Goal: Task Accomplishment & Management: Use online tool/utility

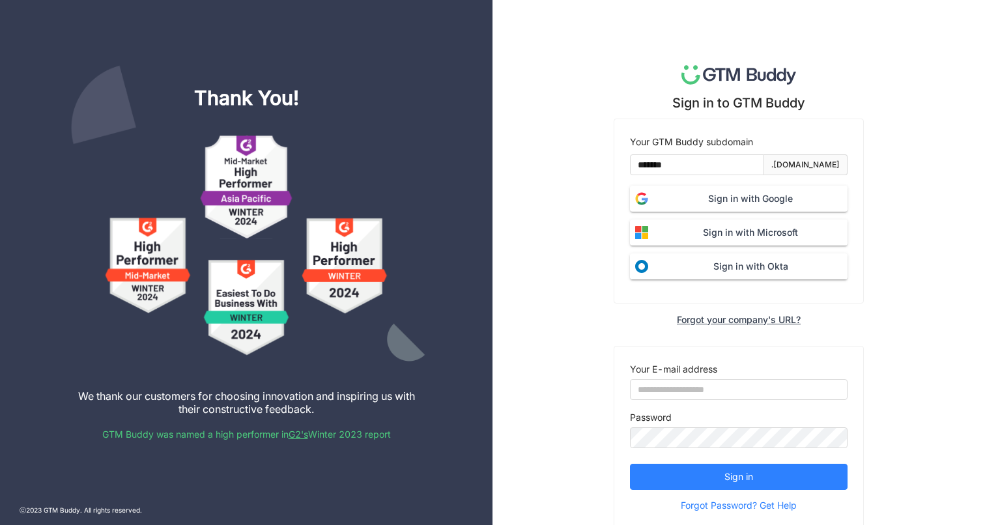
click at [699, 208] on button "Sign in with Google" at bounding box center [738, 199] width 217 height 26
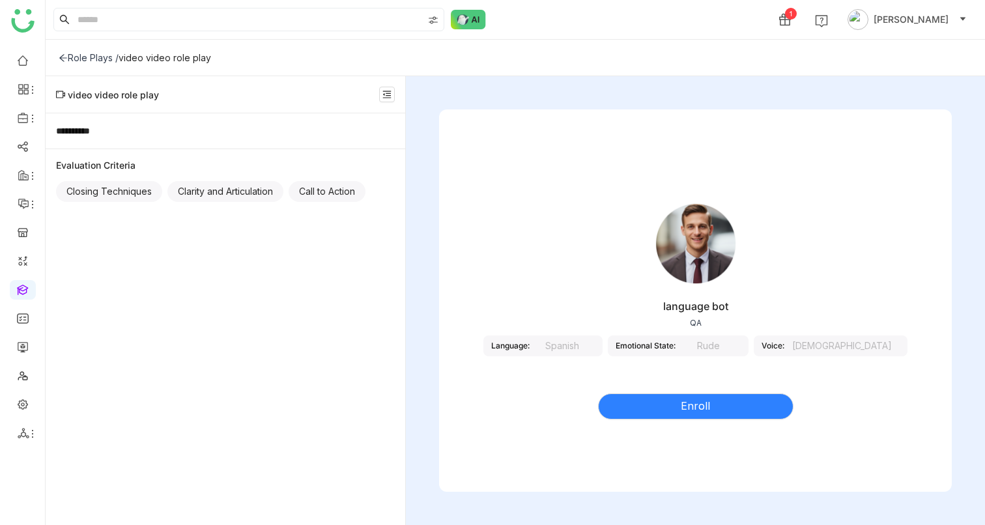
click at [67, 61] on icon at bounding box center [63, 57] width 9 height 9
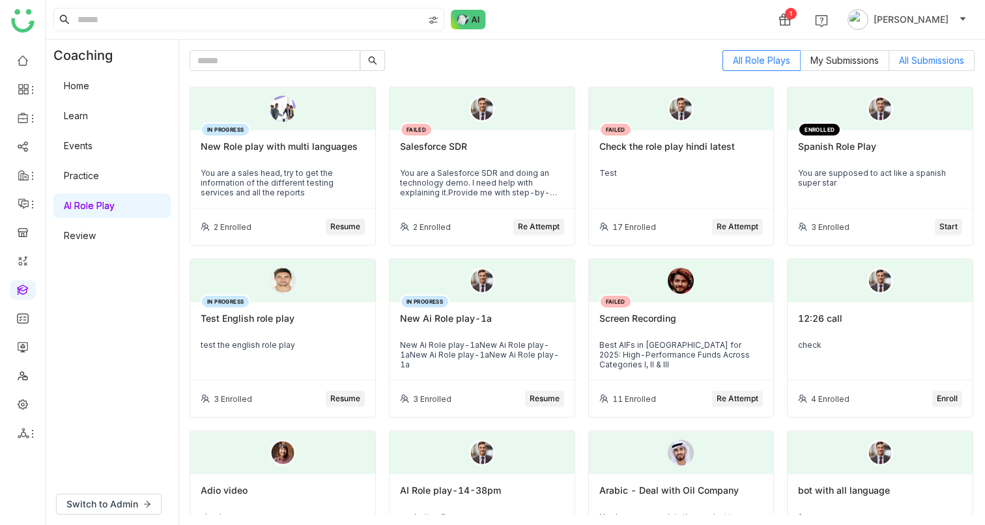
click at [911, 67] on label "All Submissions" at bounding box center [931, 60] width 85 height 21
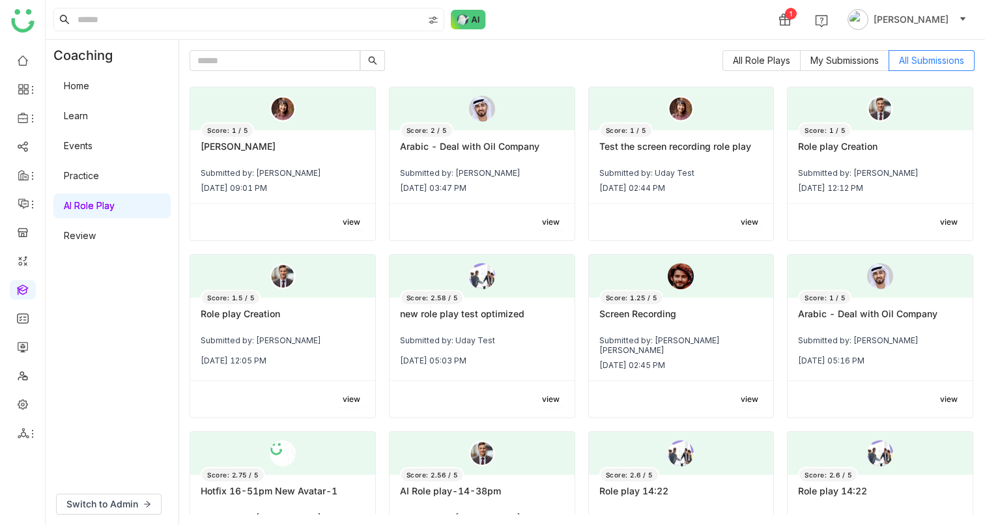
click at [340, 206] on div "view" at bounding box center [282, 222] width 185 height 36
click at [347, 217] on span "view" at bounding box center [352, 222] width 18 height 12
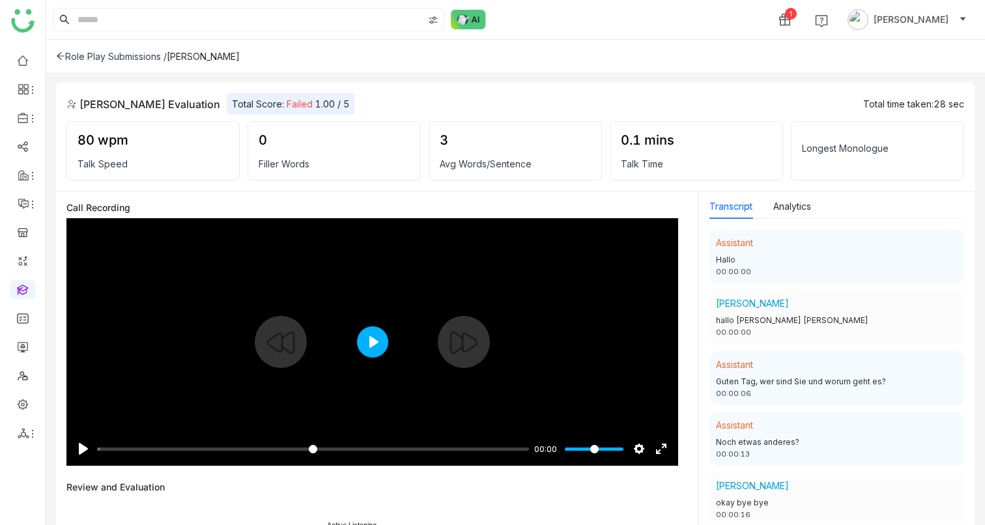
click at [375, 341] on button "Play" at bounding box center [372, 341] width 31 height 31
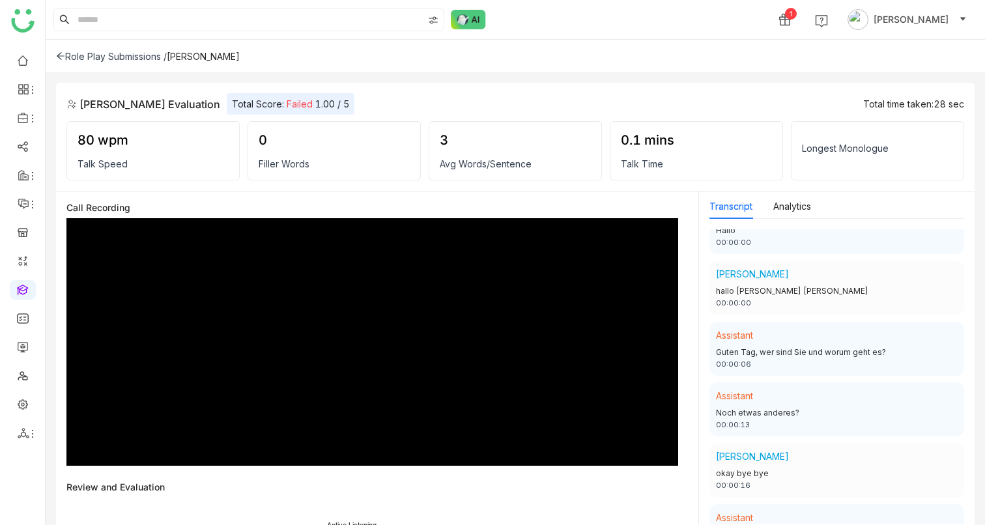
scroll to position [70, 0]
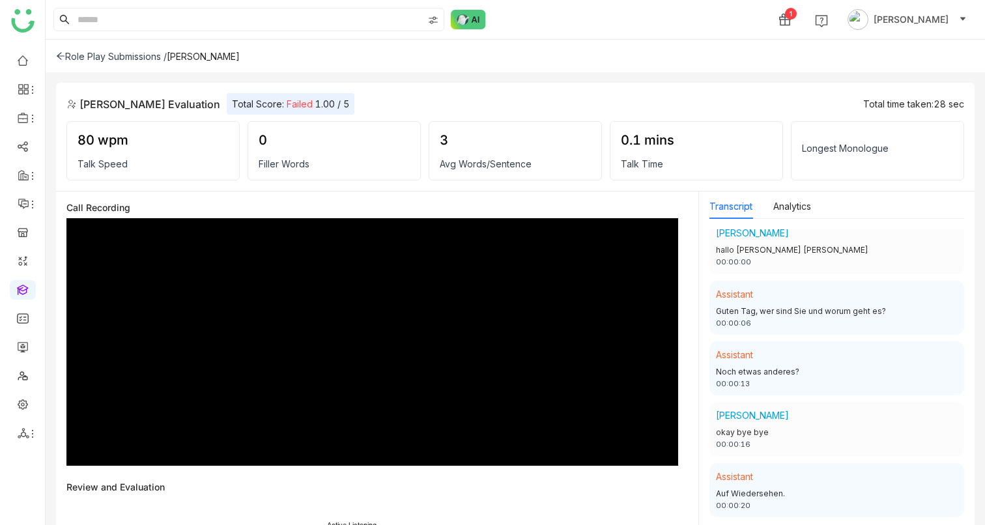
type input "*****"
click at [63, 59] on icon at bounding box center [60, 55] width 9 height 9
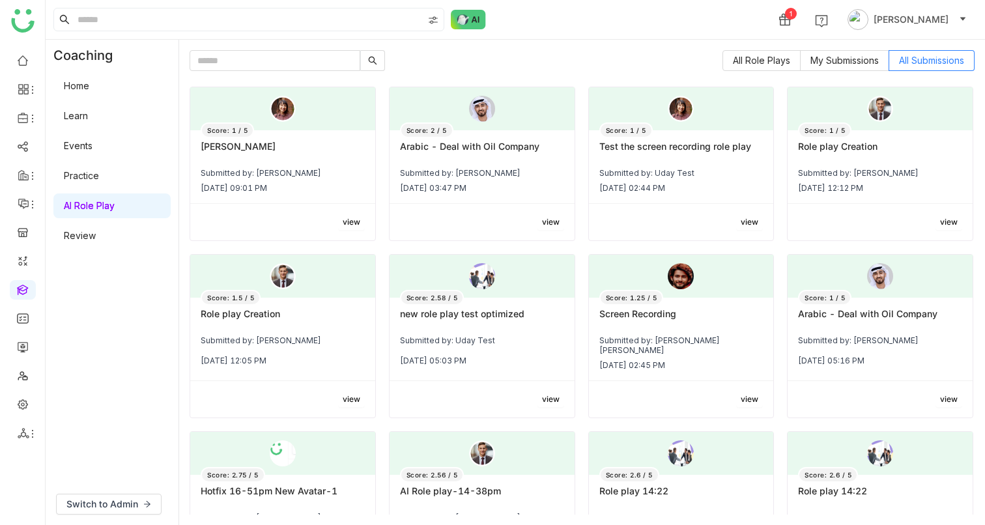
click at [542, 224] on span "view" at bounding box center [551, 222] width 18 height 12
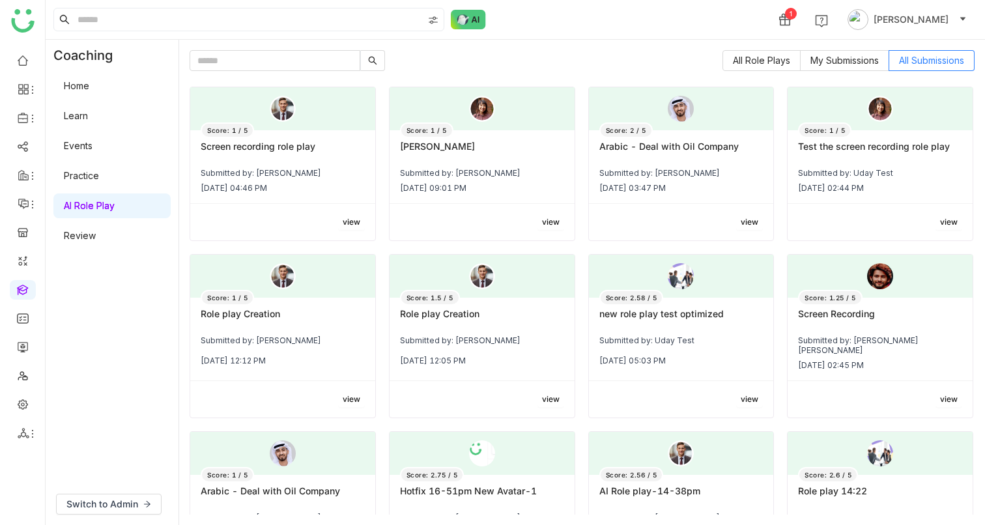
click at [308, 204] on div "view" at bounding box center [282, 222] width 185 height 36
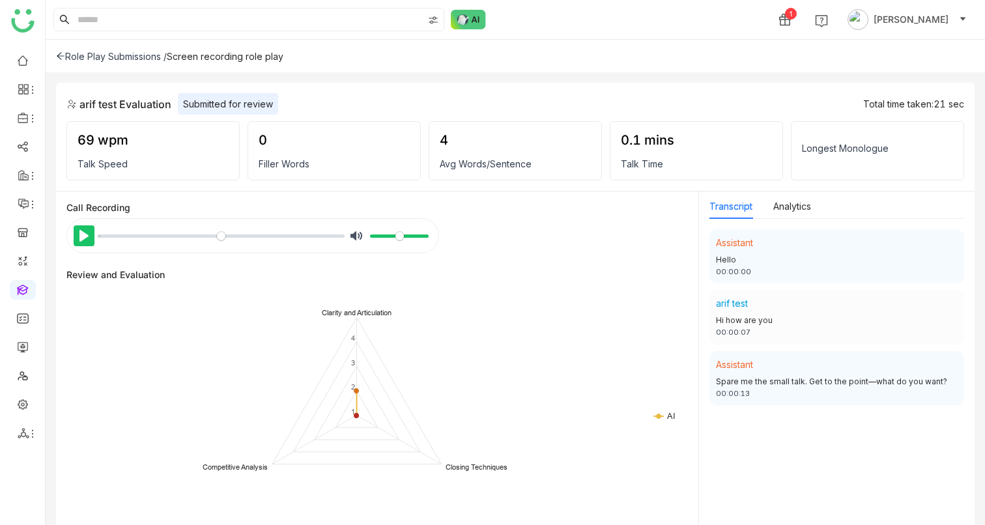
click at [79, 236] on button "Pause Play" at bounding box center [84, 235] width 21 height 21
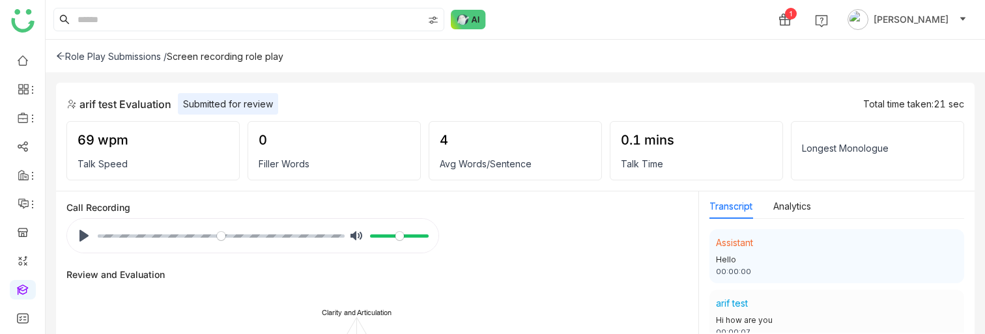
click at [67, 51] on div "Role Play Submissions /" at bounding box center [111, 56] width 111 height 11
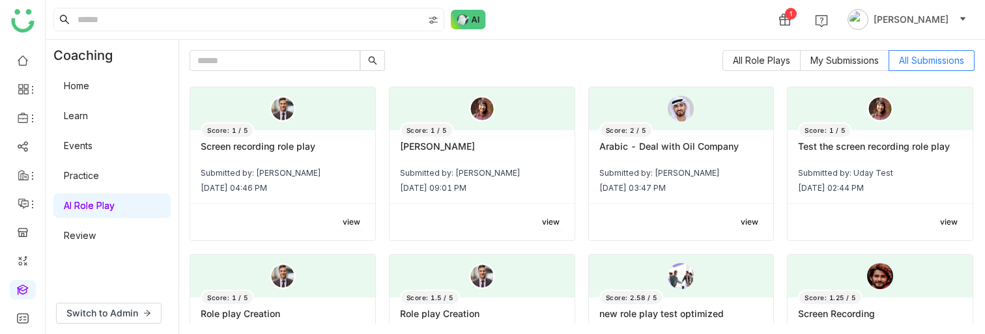
click at [295, 178] on div "Score: 1 / 5 Screen recording role play Submitted by: arif test Oct 7, 2025 04:…" at bounding box center [282, 167] width 185 height 74
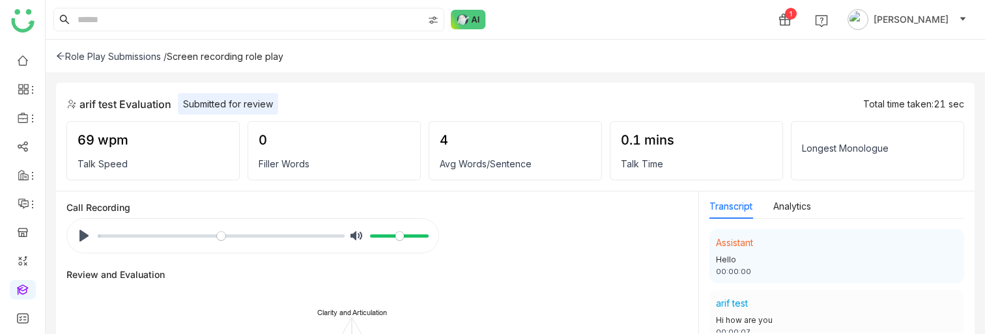
click at [137, 57] on div "Role Play Submissions /" at bounding box center [111, 56] width 111 height 11
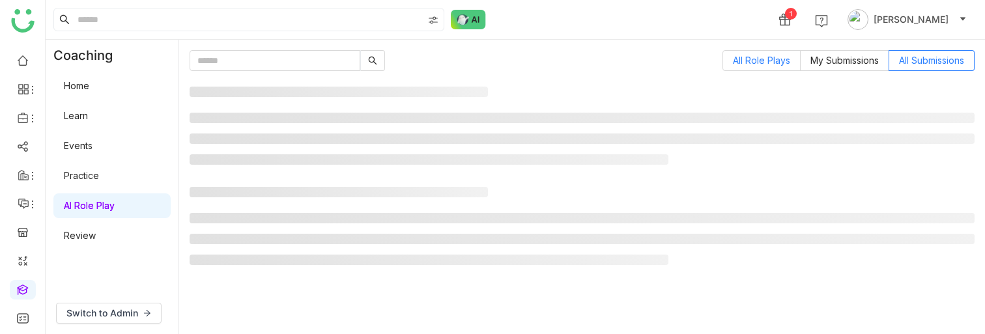
click at [768, 59] on span "All Role Plays" at bounding box center [761, 60] width 57 height 11
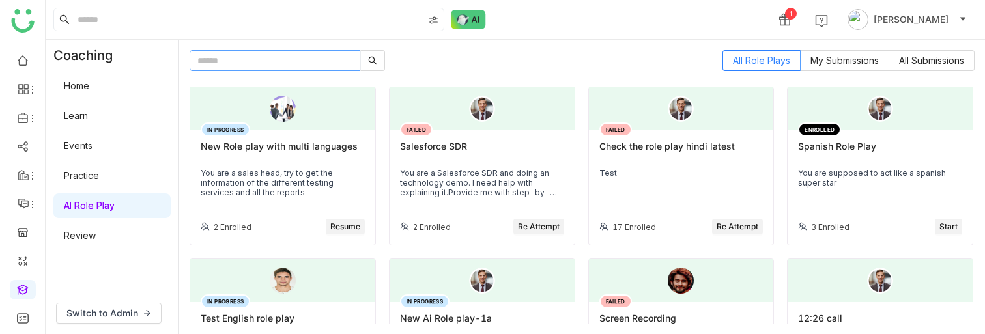
click at [274, 61] on input "text" at bounding box center [274, 60] width 171 height 21
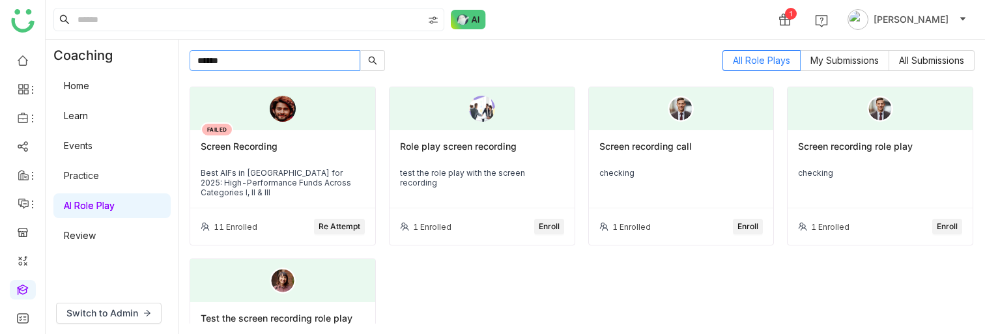
type input "******"
click at [938, 230] on span "Enroll" at bounding box center [946, 227] width 21 height 12
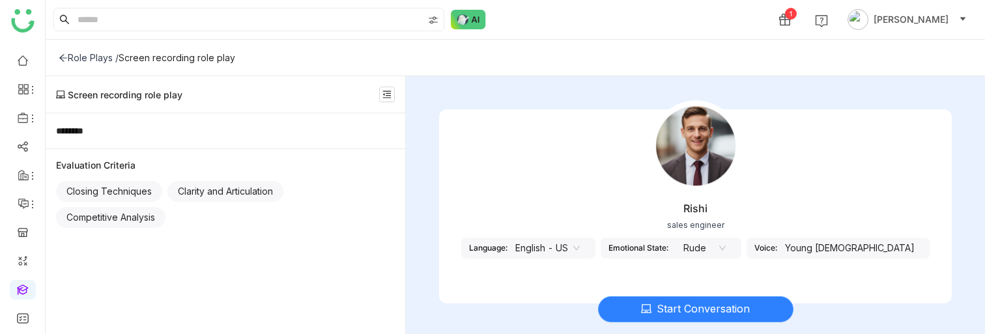
click at [686, 312] on span "Start Conversation" at bounding box center [702, 309] width 93 height 16
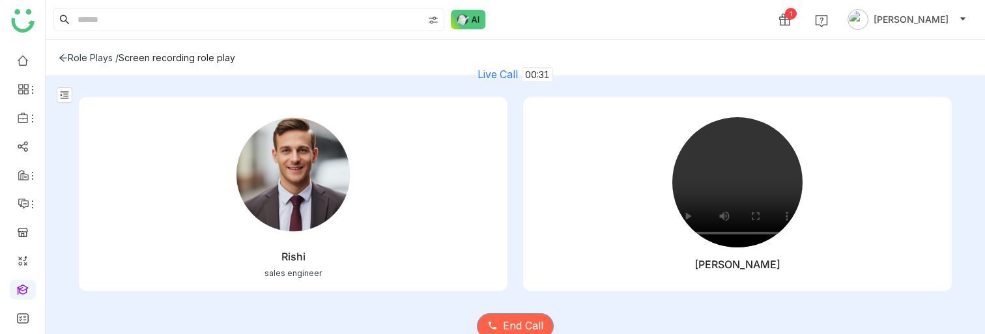
click at [516, 324] on span "End Call" at bounding box center [523, 326] width 40 height 16
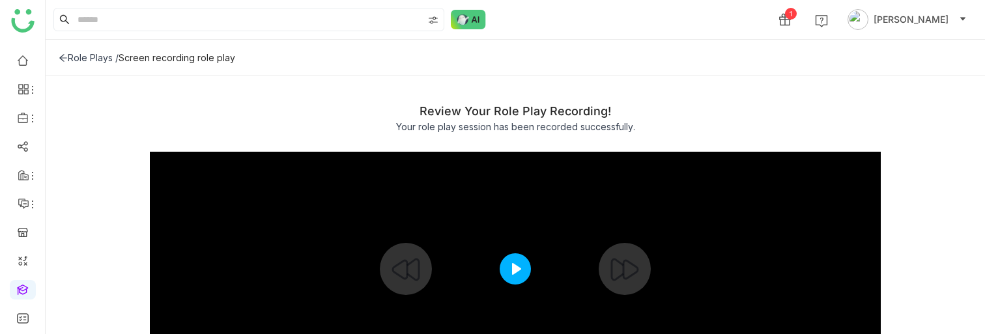
click at [514, 272] on button "Play" at bounding box center [514, 268] width 31 height 31
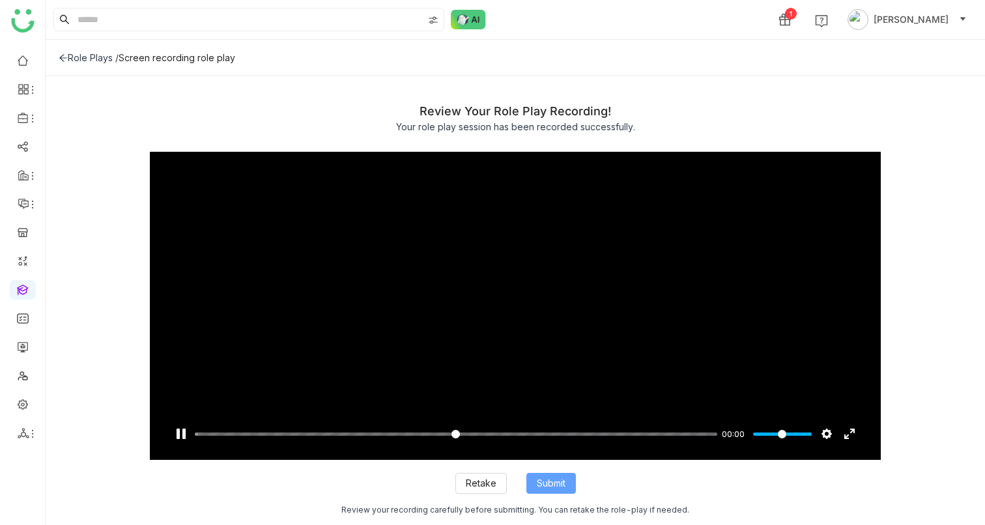
click at [561, 480] on span "Submit" at bounding box center [551, 483] width 29 height 14
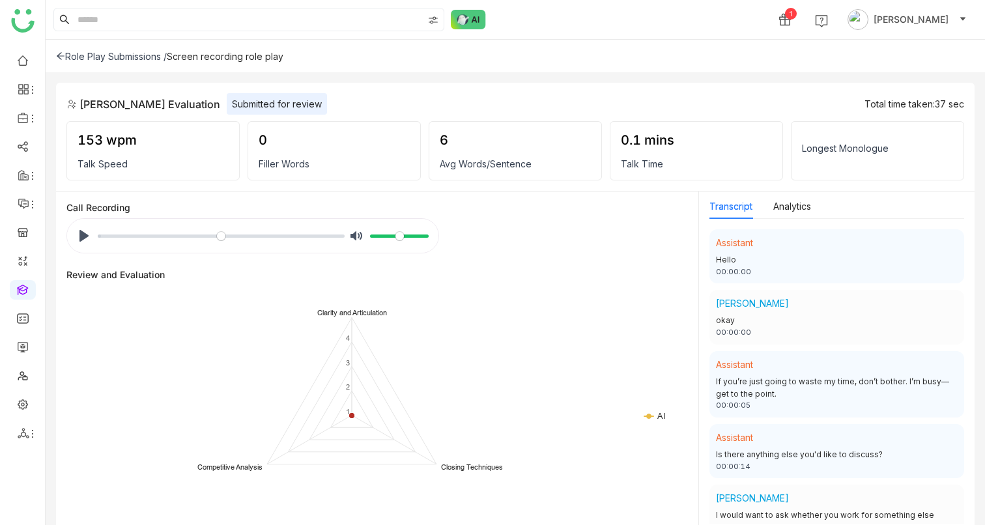
click at [150, 56] on div "Role Play Submissions /" at bounding box center [111, 56] width 111 height 11
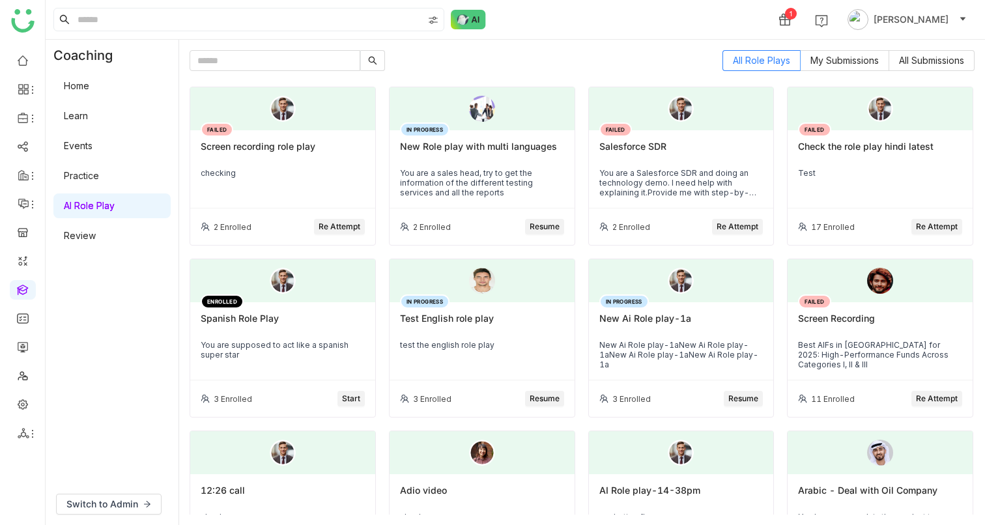
click at [326, 223] on span "Re Attempt" at bounding box center [339, 227] width 42 height 12
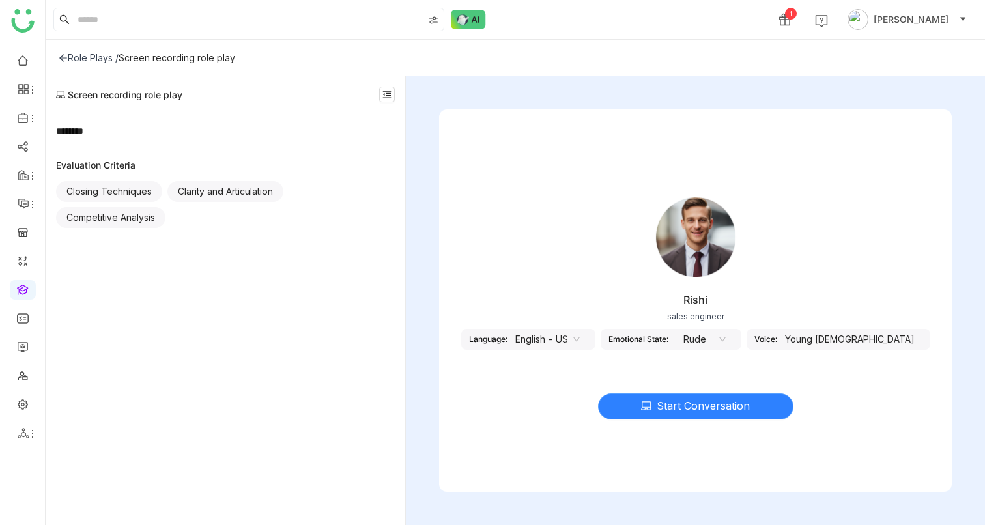
click at [675, 333] on span "Start Conversation" at bounding box center [702, 406] width 93 height 16
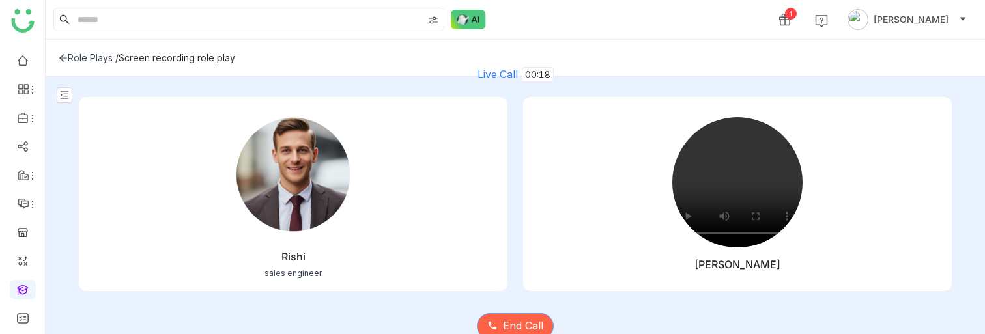
click at [518, 328] on span "End Call" at bounding box center [523, 326] width 40 height 16
